Goal: Find specific page/section: Find specific page/section

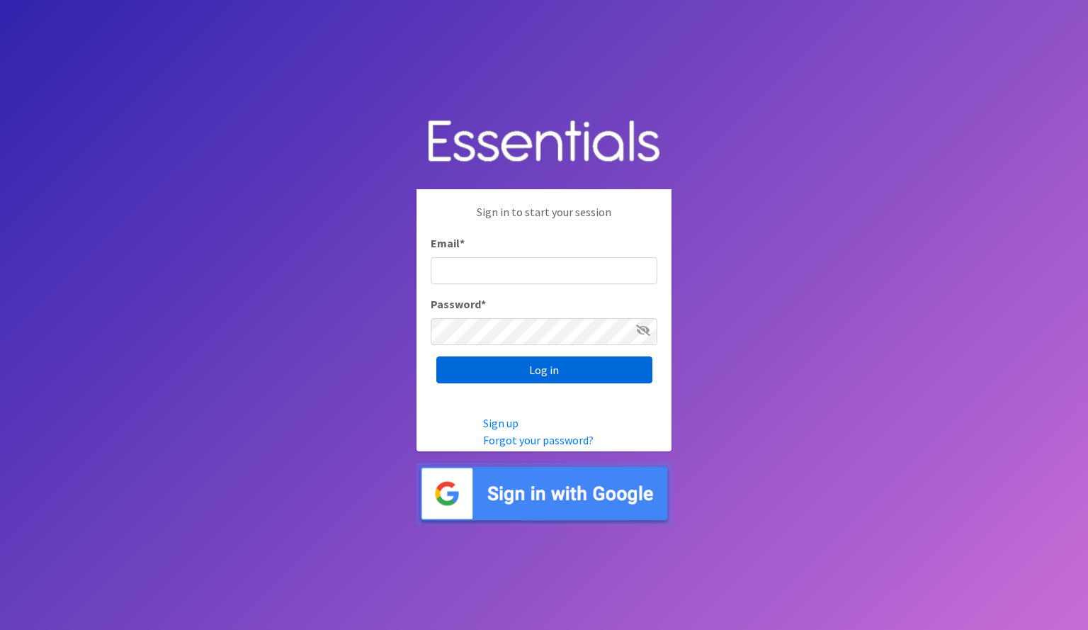
type input "[EMAIL_ADDRESS][DOMAIN_NAME]"
click at [499, 380] on input "Log in" at bounding box center [544, 369] width 216 height 27
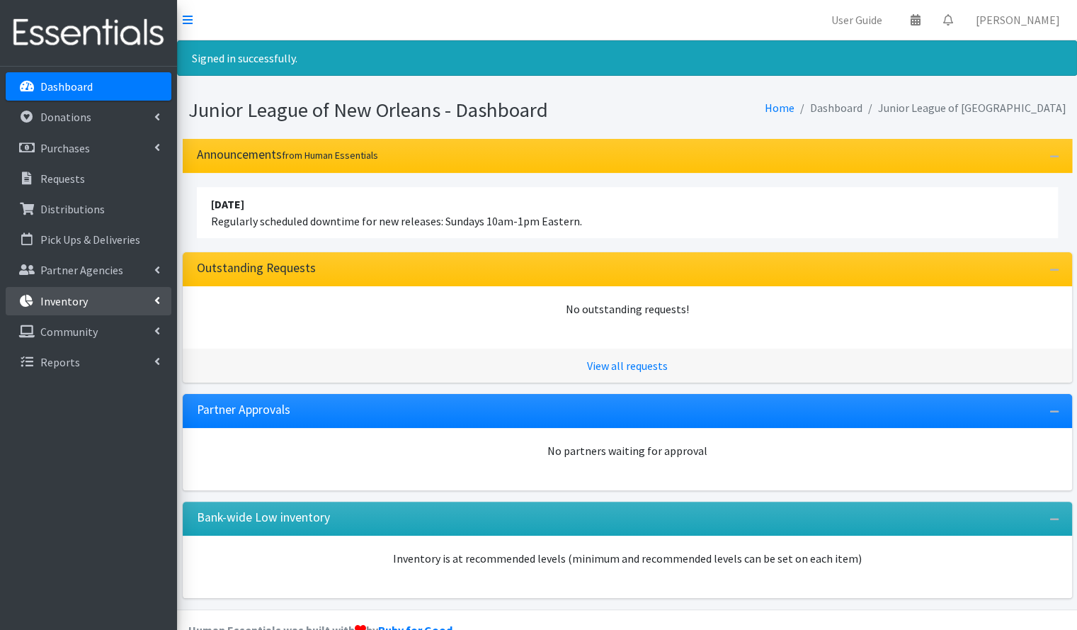
click at [77, 304] on p "Inventory" at bounding box center [63, 301] width 47 height 14
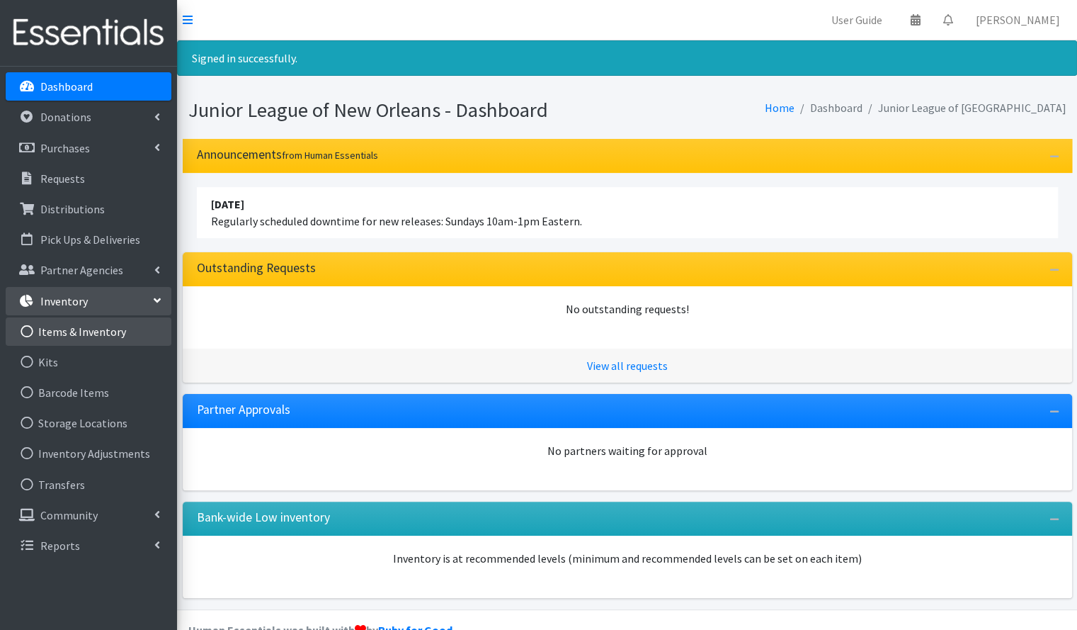
click at [67, 326] on link "Items & Inventory" at bounding box center [89, 331] width 166 height 28
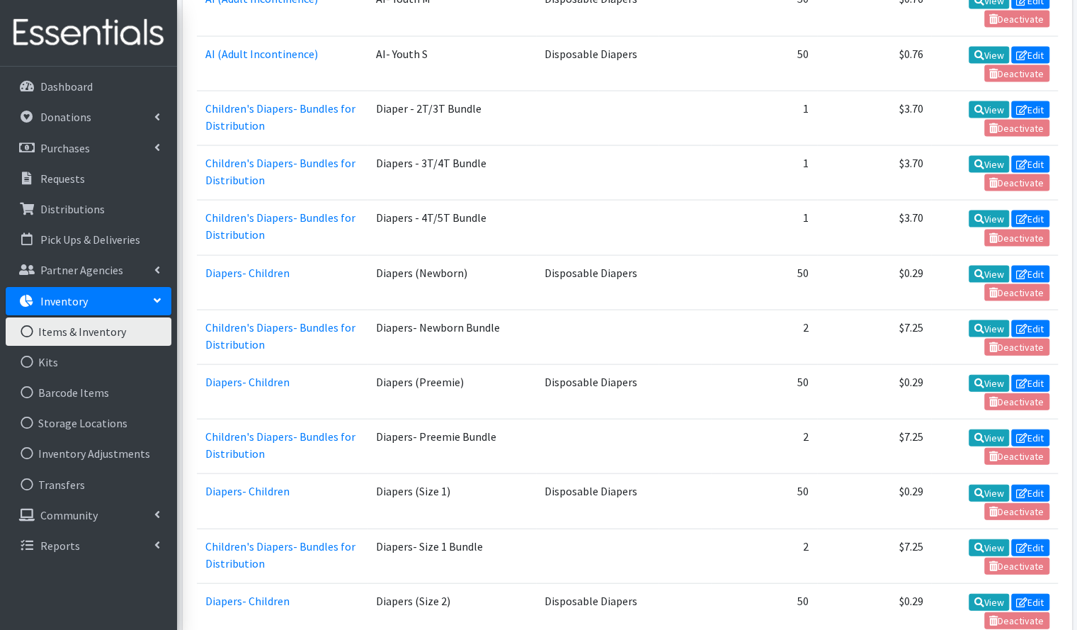
scroll to position [1780, 0]
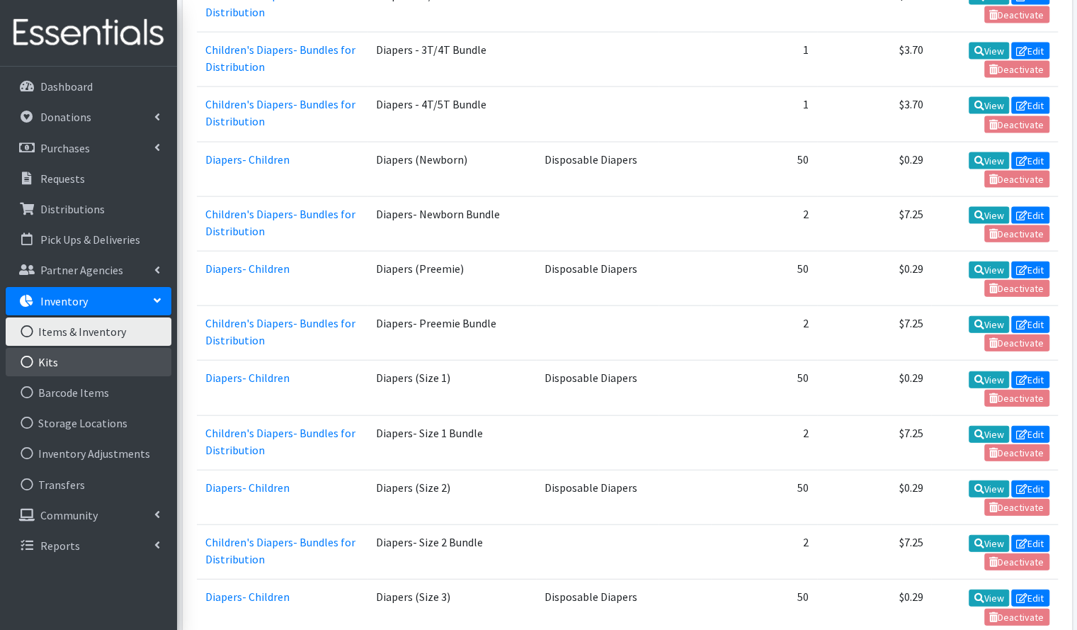
click at [94, 351] on link "Kits" at bounding box center [89, 362] width 166 height 28
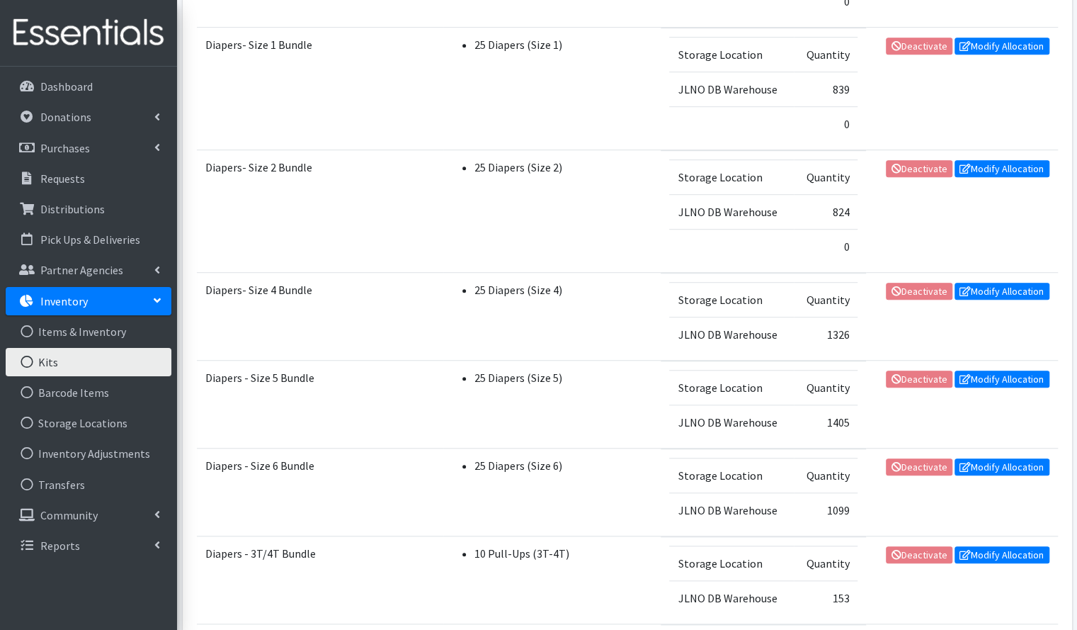
scroll to position [413, 0]
